Goal: Navigation & Orientation: Find specific page/section

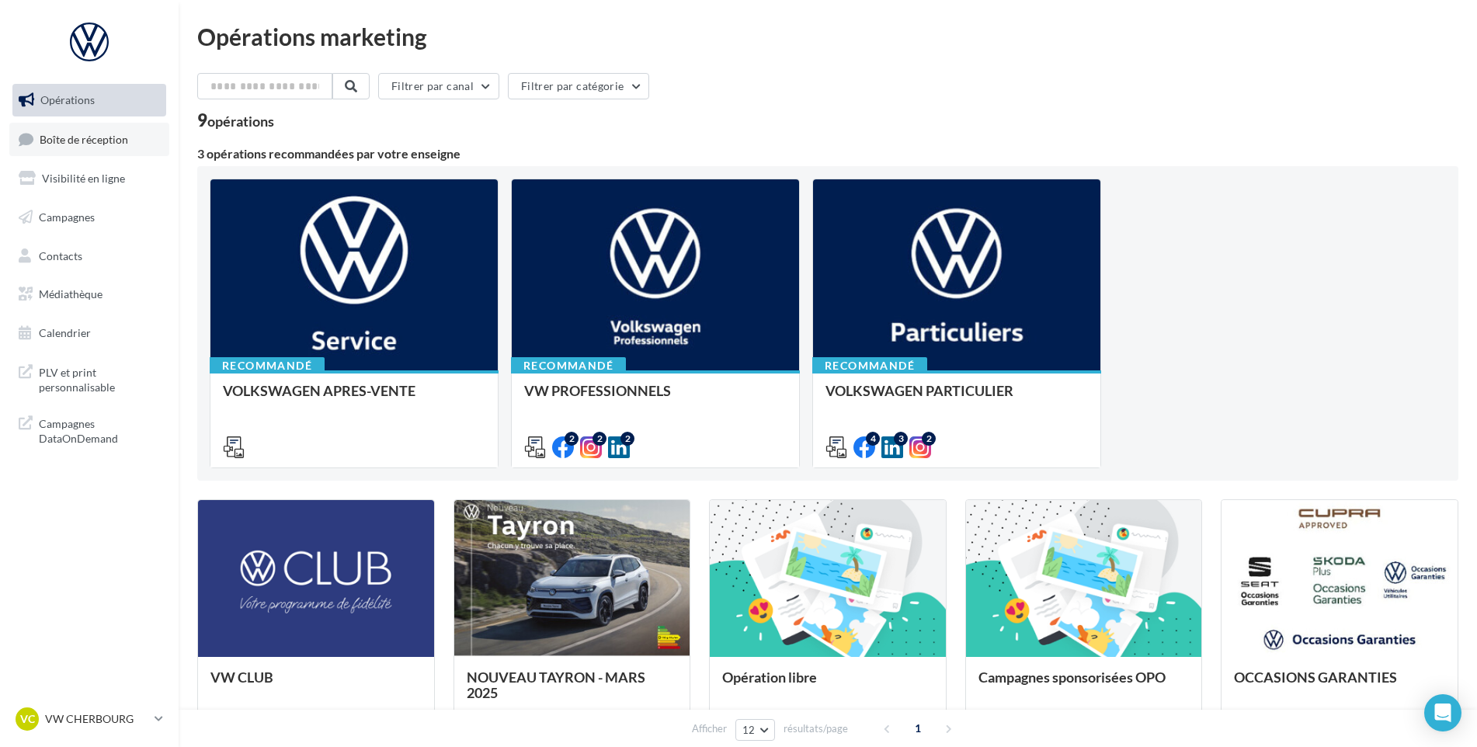
click at [113, 142] on span "Boîte de réception" at bounding box center [84, 138] width 89 height 13
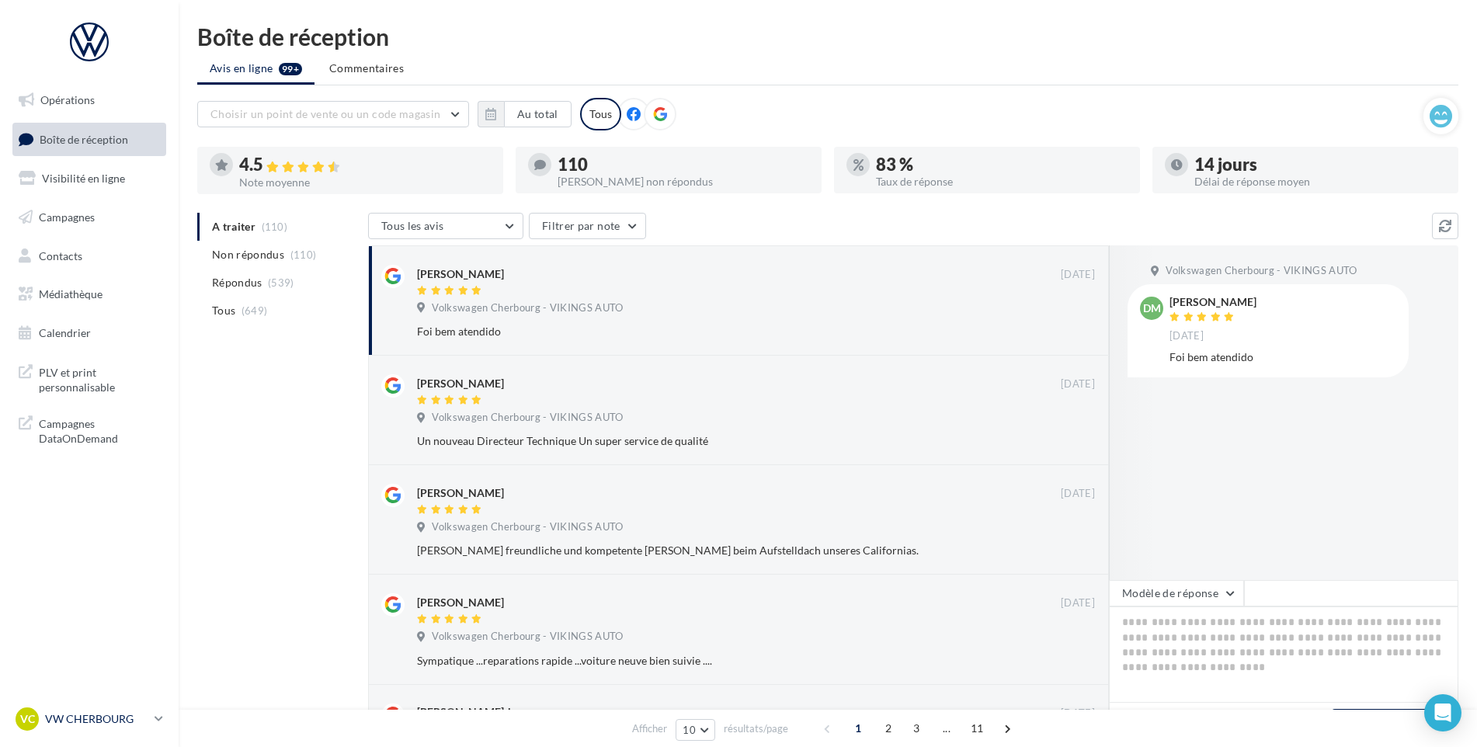
click at [89, 724] on p "VW CHERBOURG" at bounding box center [96, 719] width 103 height 16
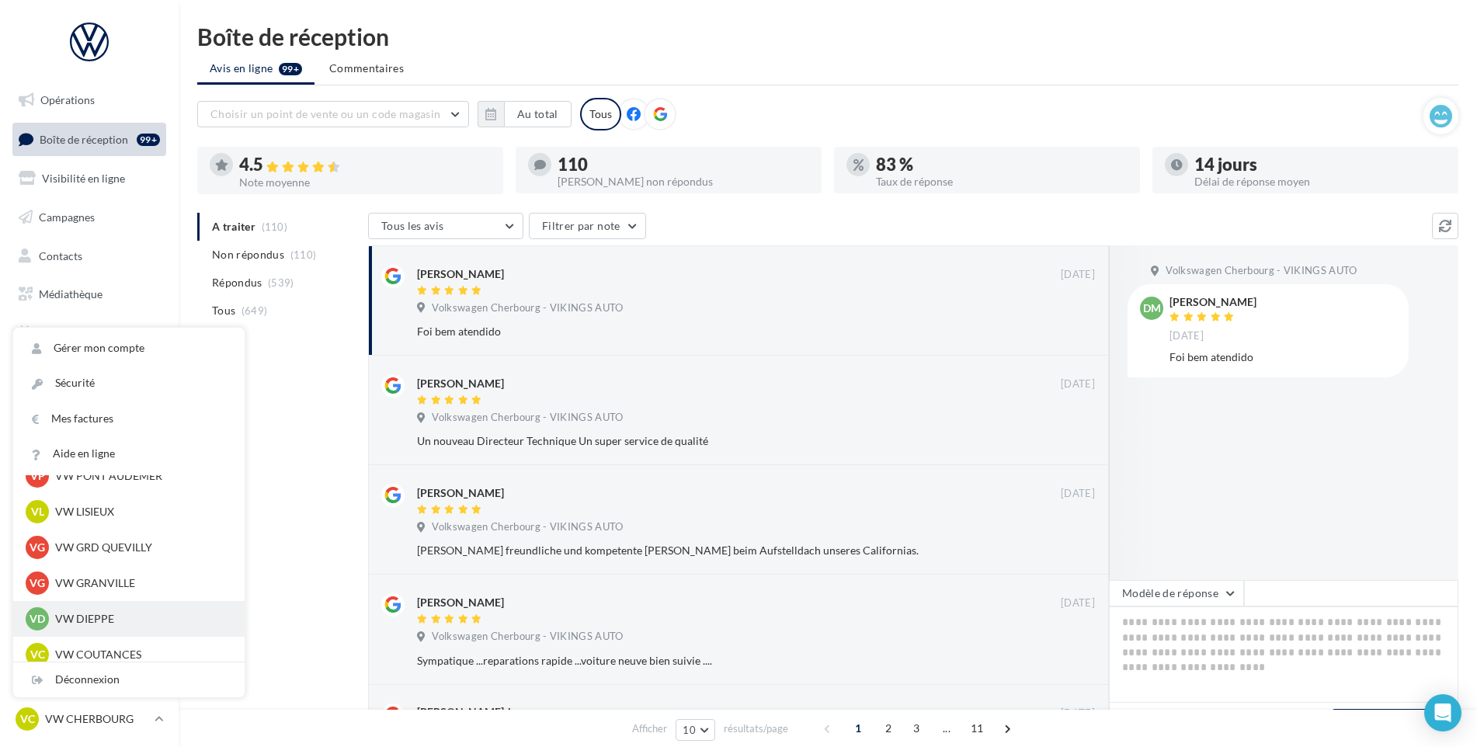
scroll to position [233, 0]
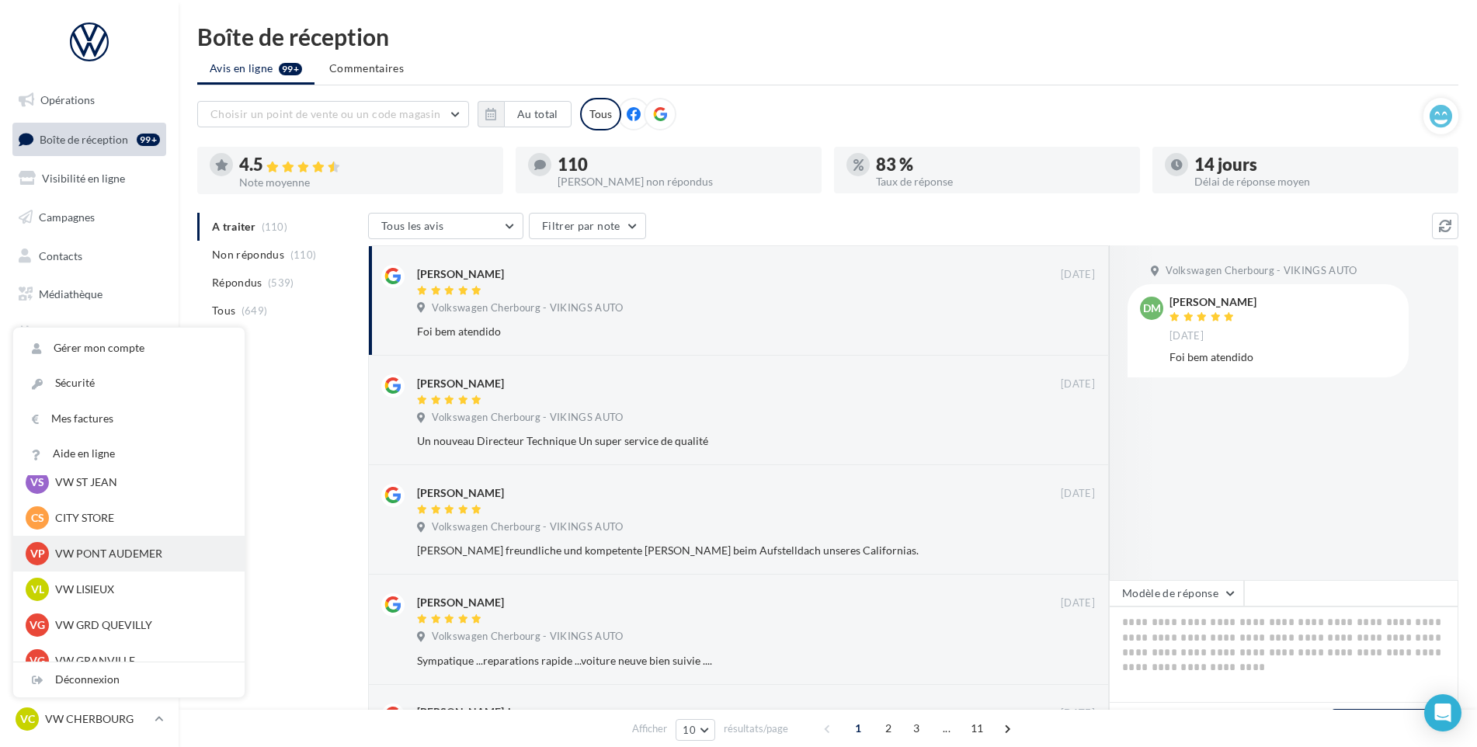
click at [109, 549] on p "VW PONT AUDEMER" at bounding box center [140, 554] width 171 height 16
